Goal: Task Accomplishment & Management: Manage account settings

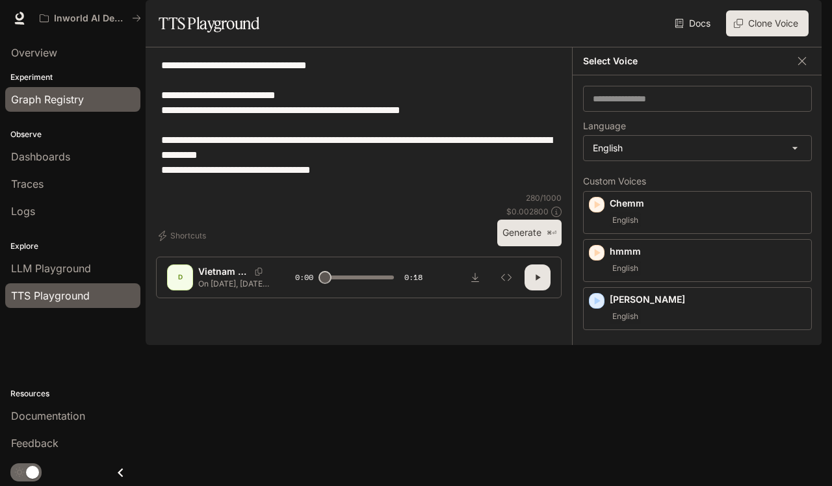
scroll to position [73, 0]
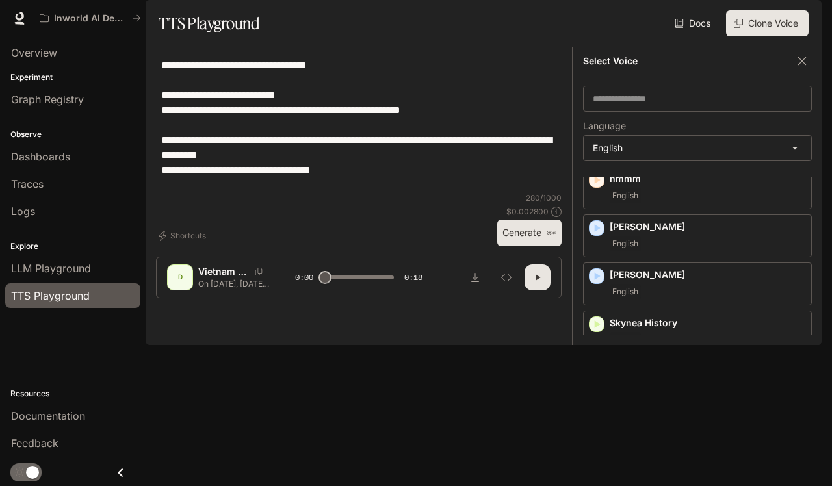
click at [733, 14] on span "Documentation" at bounding box center [743, 18] width 64 height 16
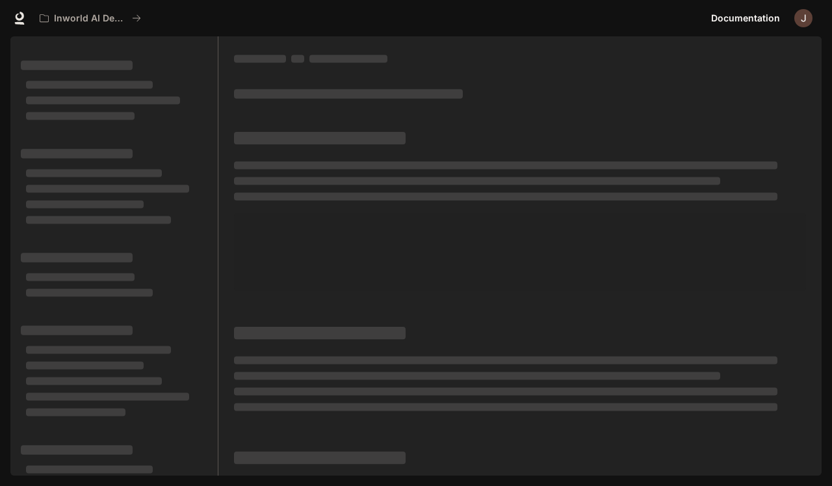
click at [808, 19] on img "button" at bounding box center [803, 18] width 18 height 18
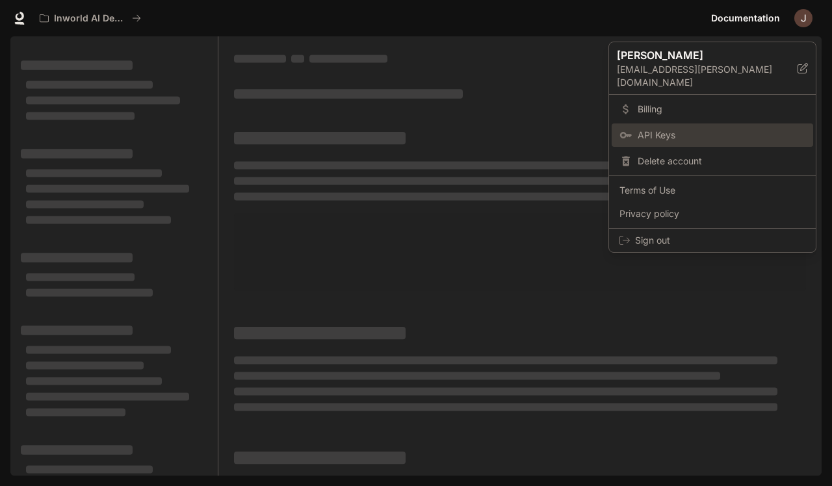
click at [660, 129] on span "API Keys" at bounding box center [722, 135] width 168 height 13
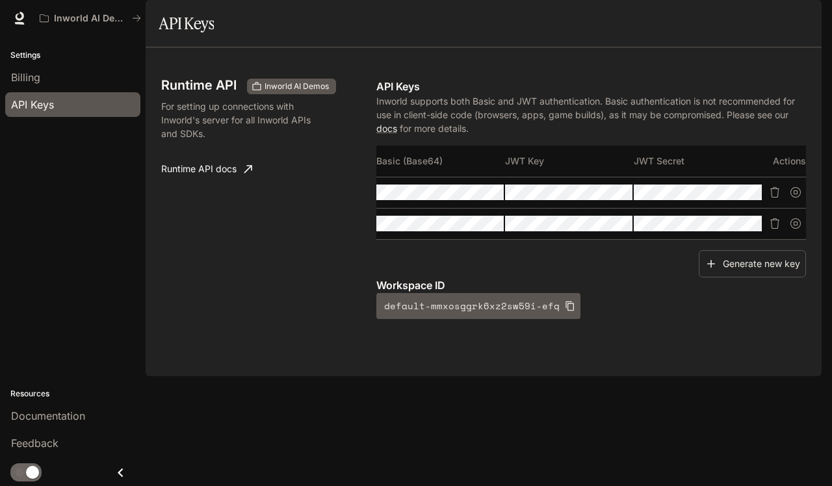
drag, startPoint x: 599, startPoint y: 285, endPoint x: 571, endPoint y: 285, distance: 28.0
click at [571, 250] on div "Basic (Base64) JWT Key JWT Secret Actions" at bounding box center [591, 198] width 430 height 105
click at [567, 278] on div "Generate new key" at bounding box center [591, 264] width 430 height 28
click at [595, 203] on button "button" at bounding box center [584, 192] width 22 height 22
click at [589, 229] on icon "button" at bounding box center [584, 223] width 10 height 10
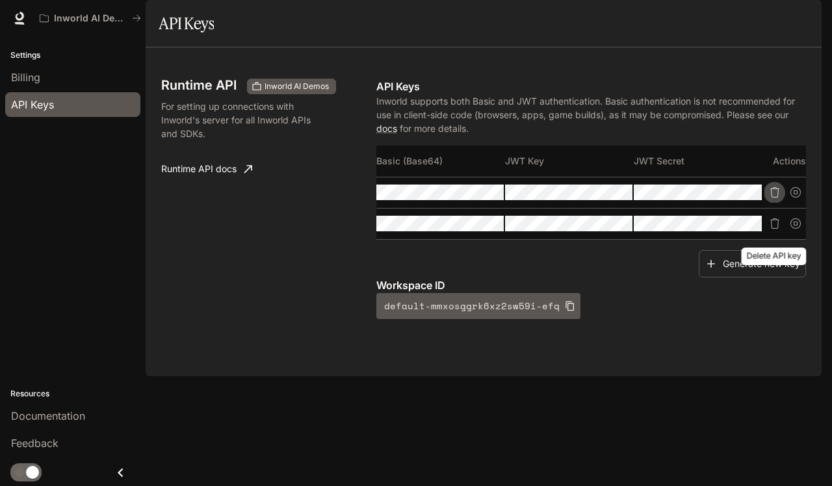
click at [775, 198] on icon "Delete API key" at bounding box center [774, 192] width 9 height 10
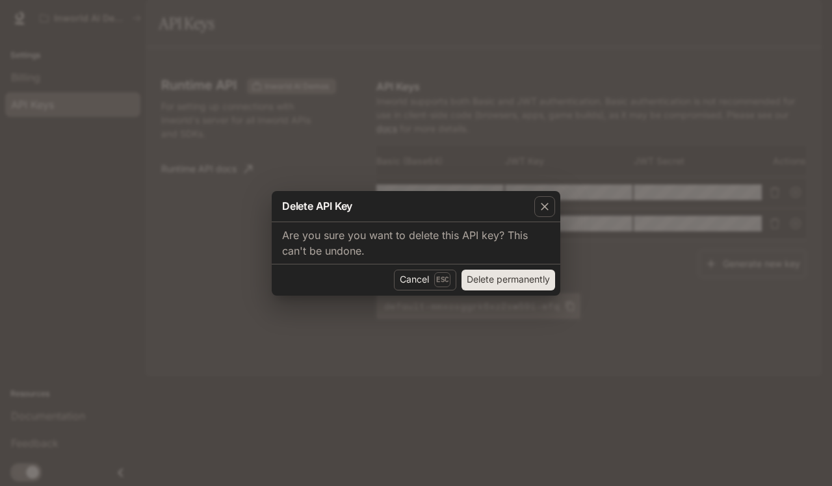
click at [521, 276] on button "Delete permanently" at bounding box center [509, 280] width 94 height 21
